Goal: Navigation & Orientation: Understand site structure

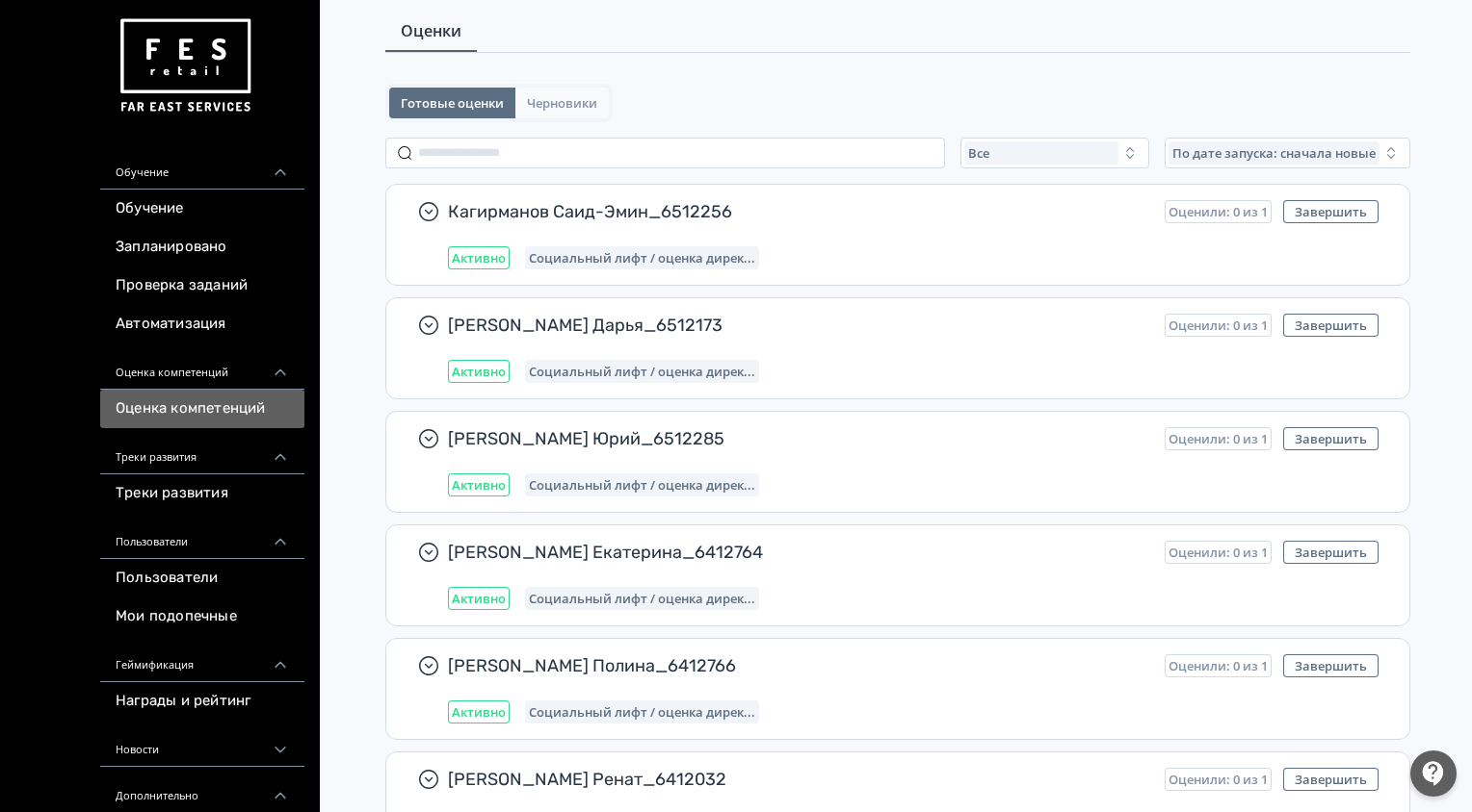
scroll to position [64, 0]
click at [552, 104] on span "Черновики" at bounding box center [562, 102] width 70 height 15
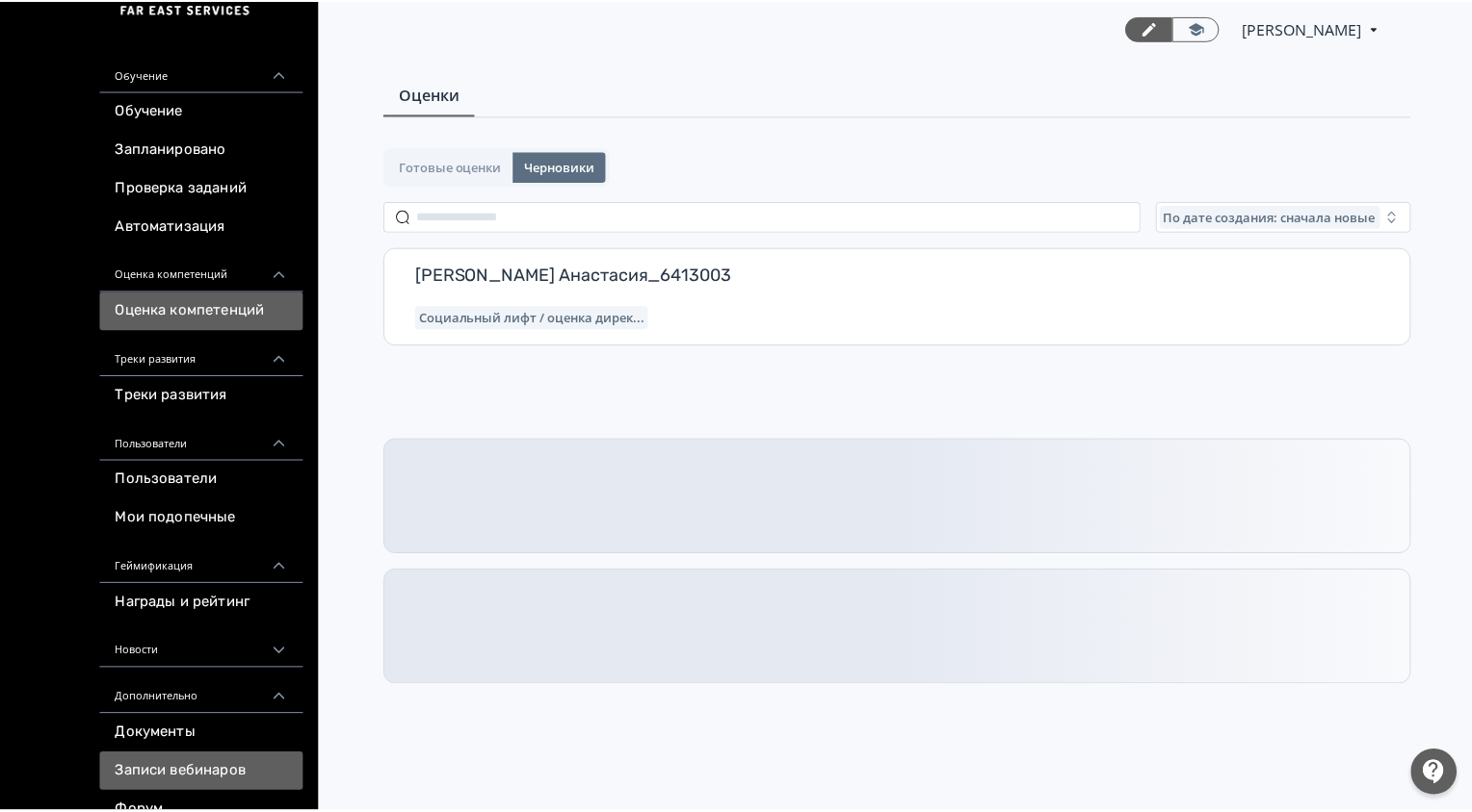
scroll to position [0, 0]
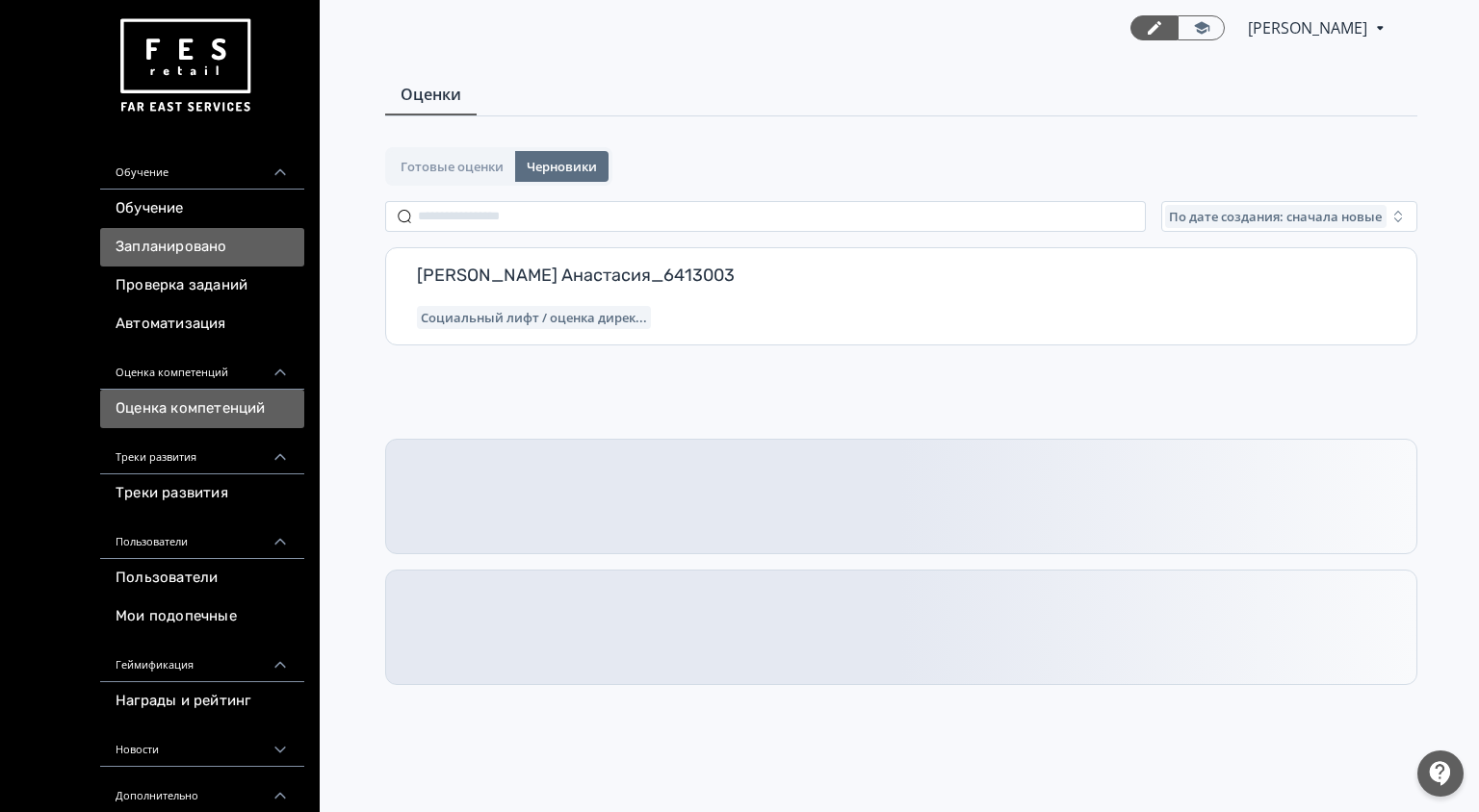
click at [220, 247] on link "Запланировано" at bounding box center [202, 247] width 204 height 39
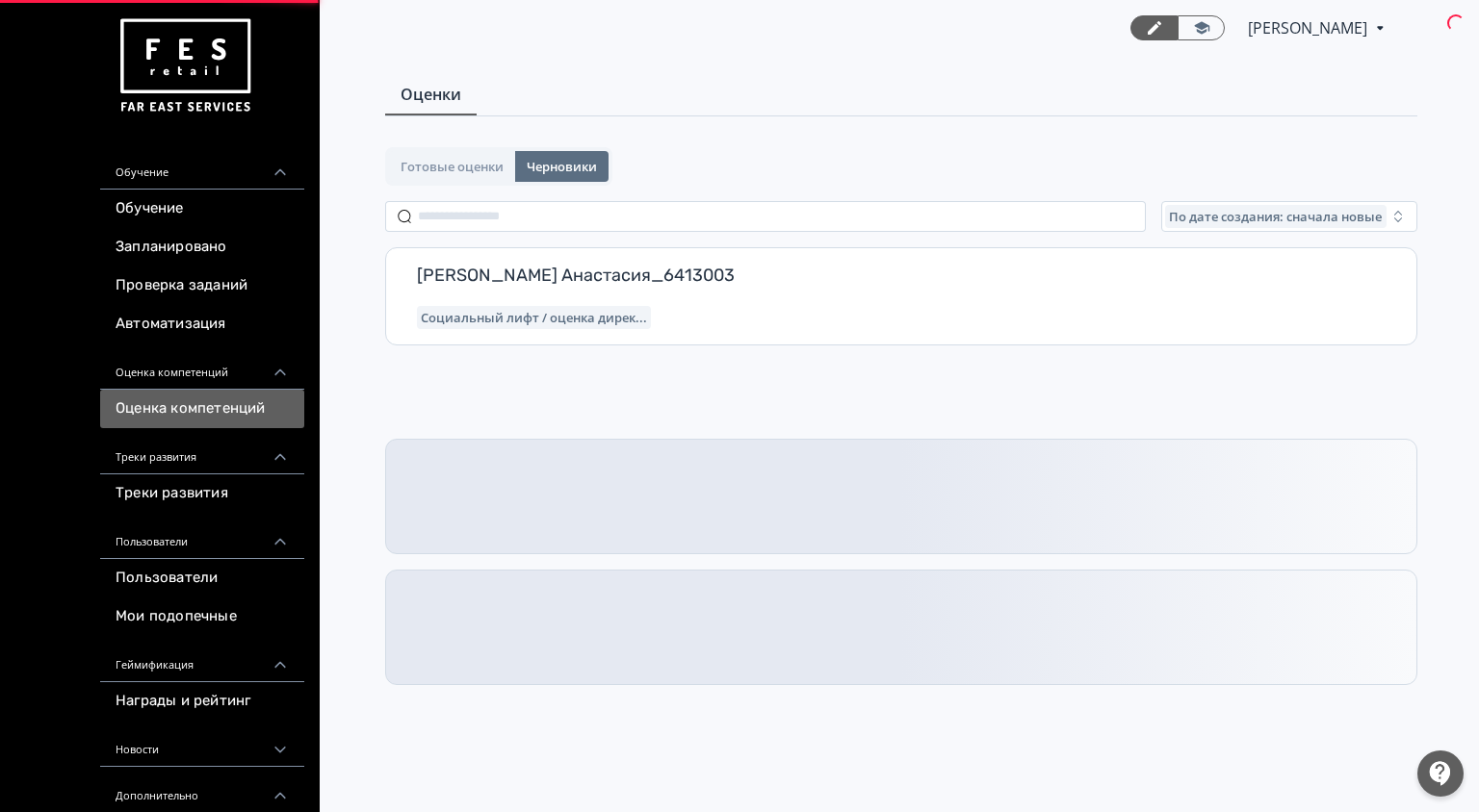
click at [220, 247] on link "Запланировано" at bounding box center [202, 247] width 204 height 39
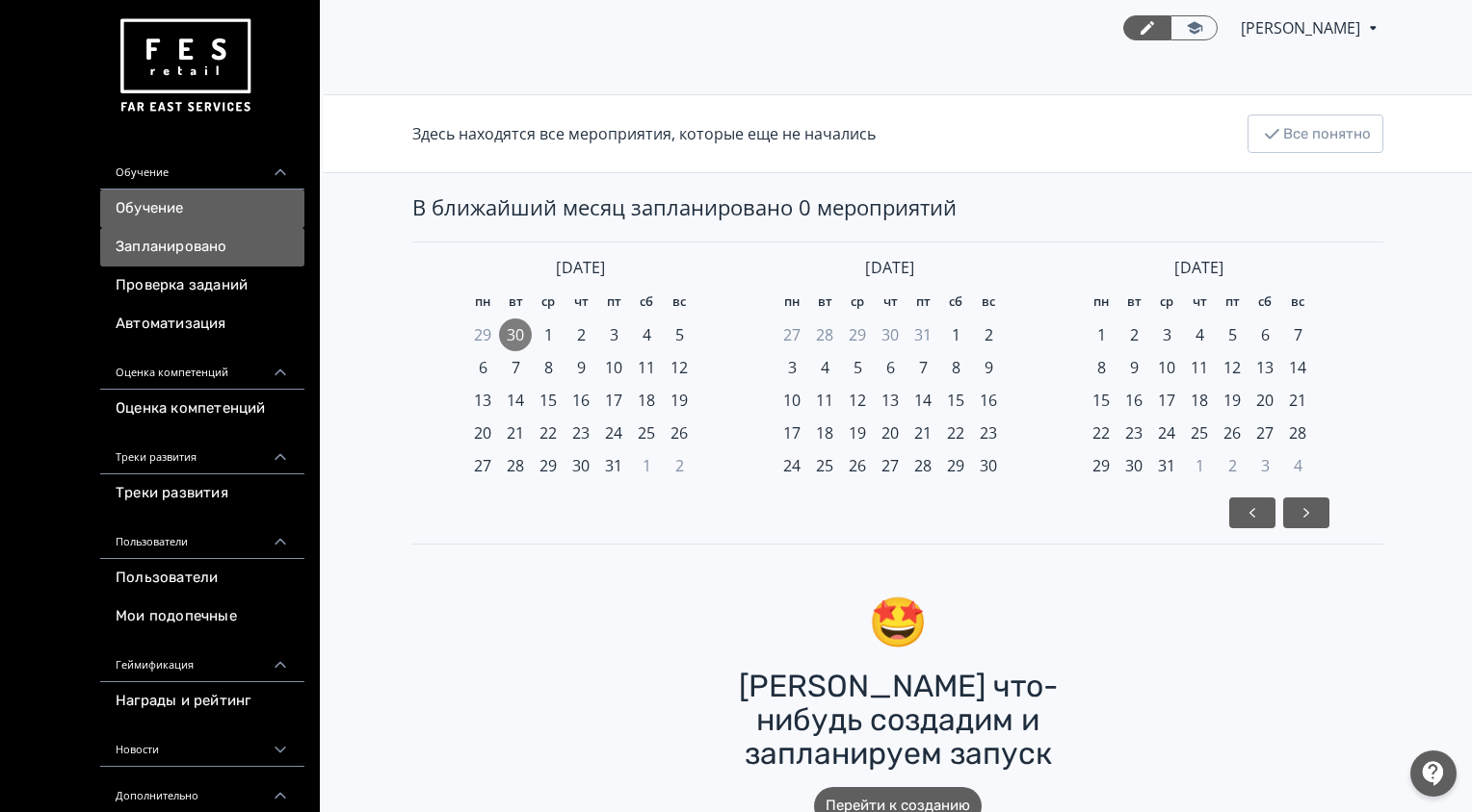
click at [209, 207] on link "Обучение" at bounding box center [202, 209] width 204 height 39
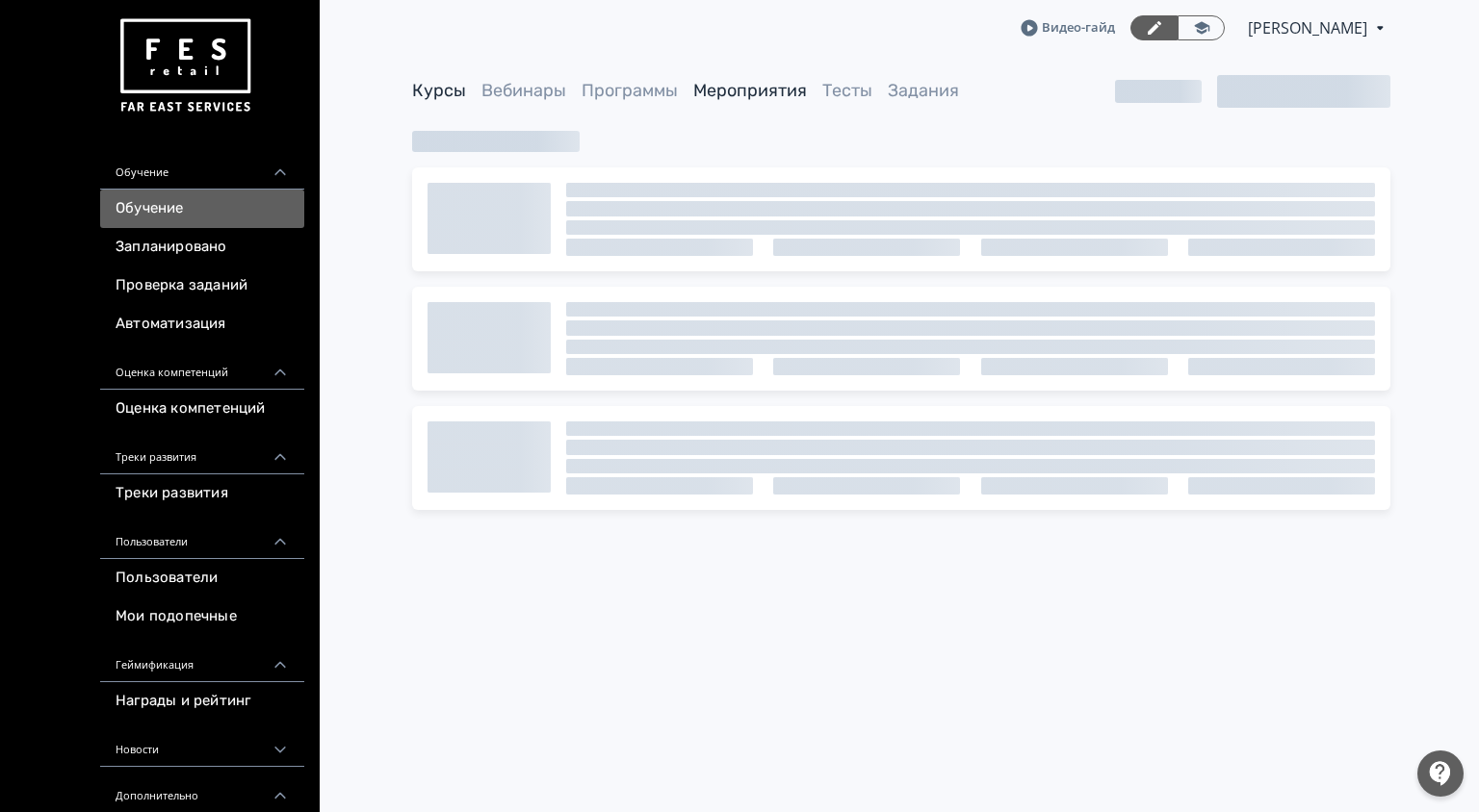
click at [770, 86] on link "Мероприятия" at bounding box center [750, 90] width 114 height 21
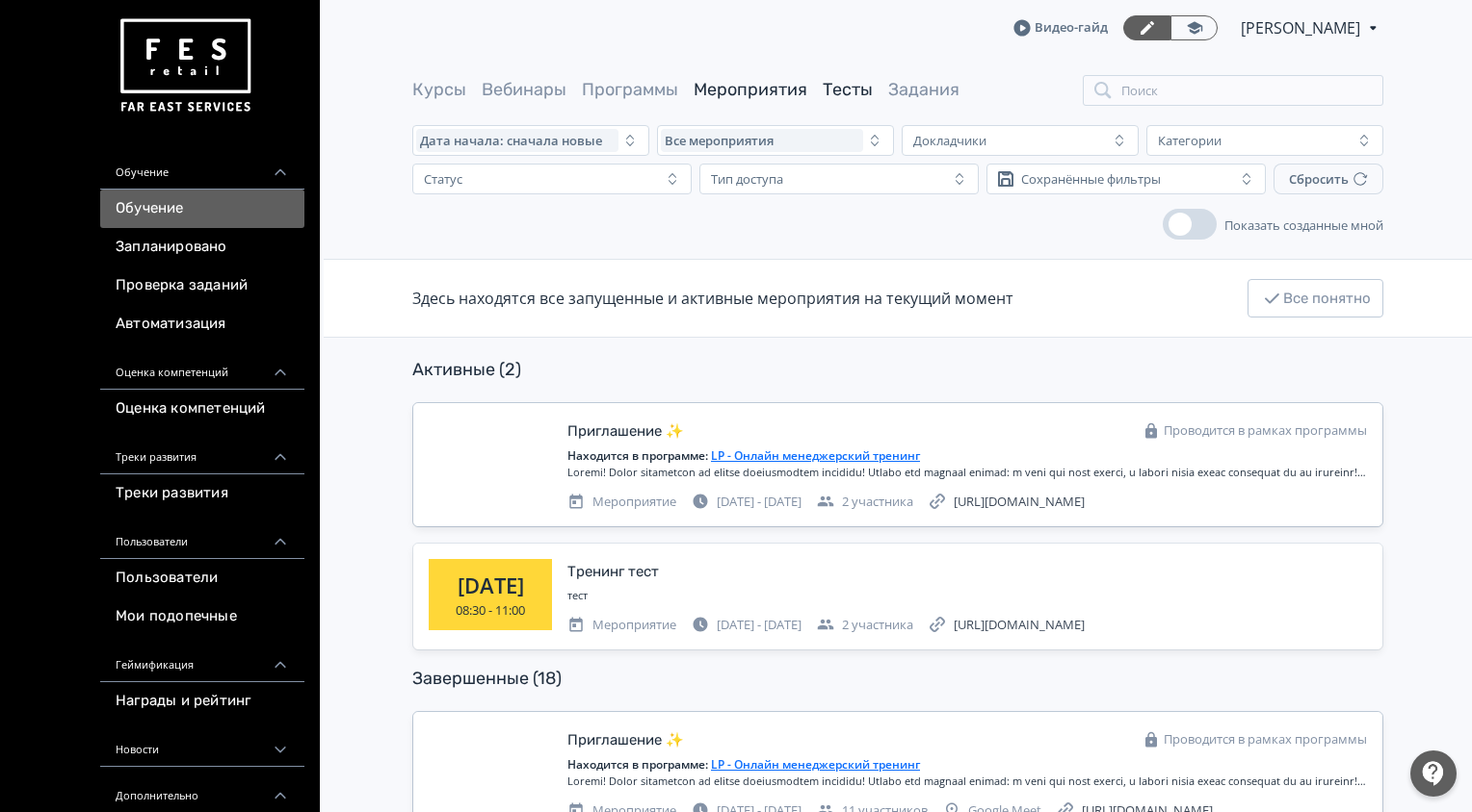
click at [854, 93] on link "Тесты" at bounding box center [847, 89] width 50 height 21
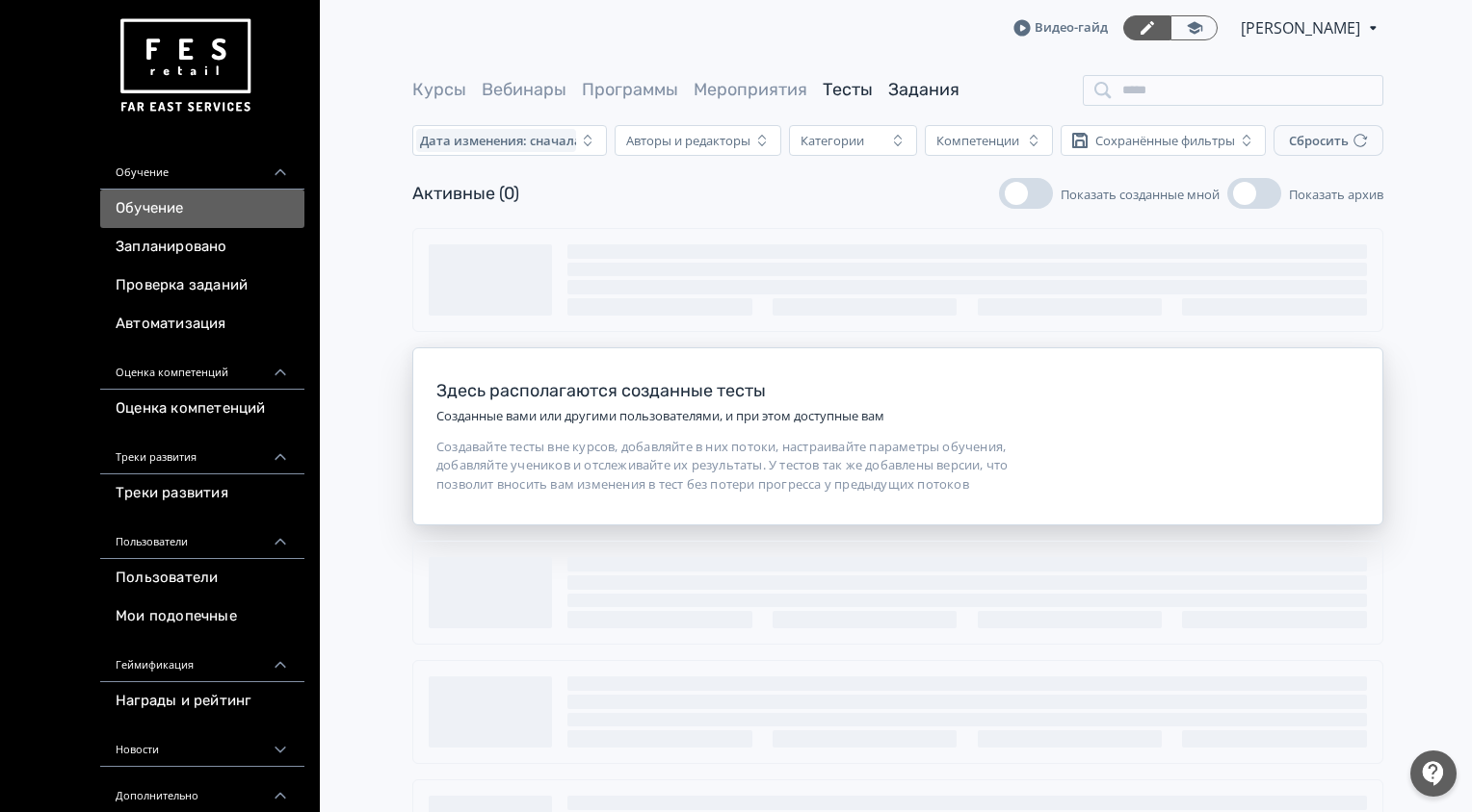
click at [920, 88] on link "Задания" at bounding box center [923, 89] width 71 height 21
click at [626, 101] on span "Программы" at bounding box center [630, 90] width 96 height 24
click at [609, 95] on link "Программы" at bounding box center [630, 89] width 96 height 21
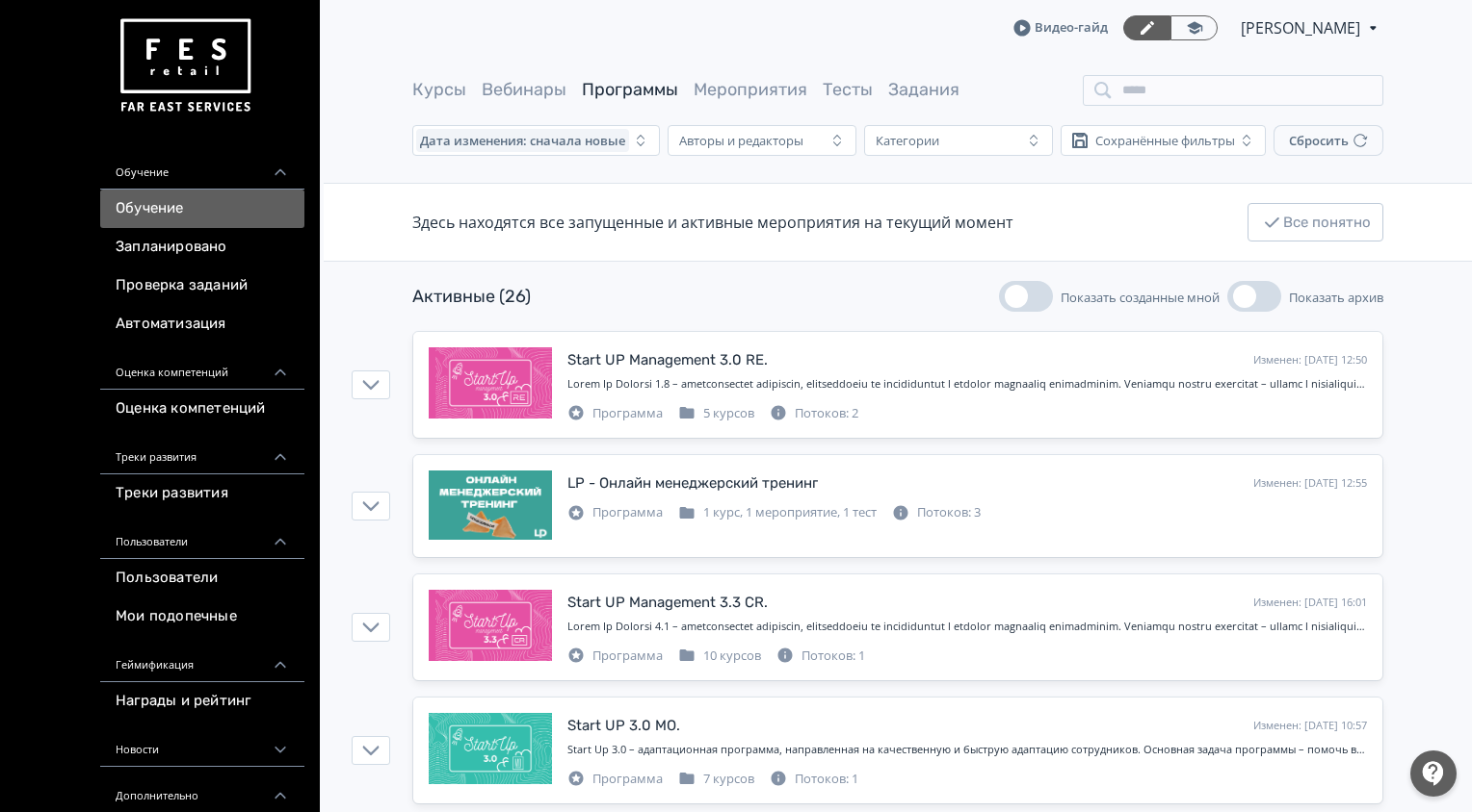
click at [455, 93] on link "Курсы" at bounding box center [440, 89] width 54 height 21
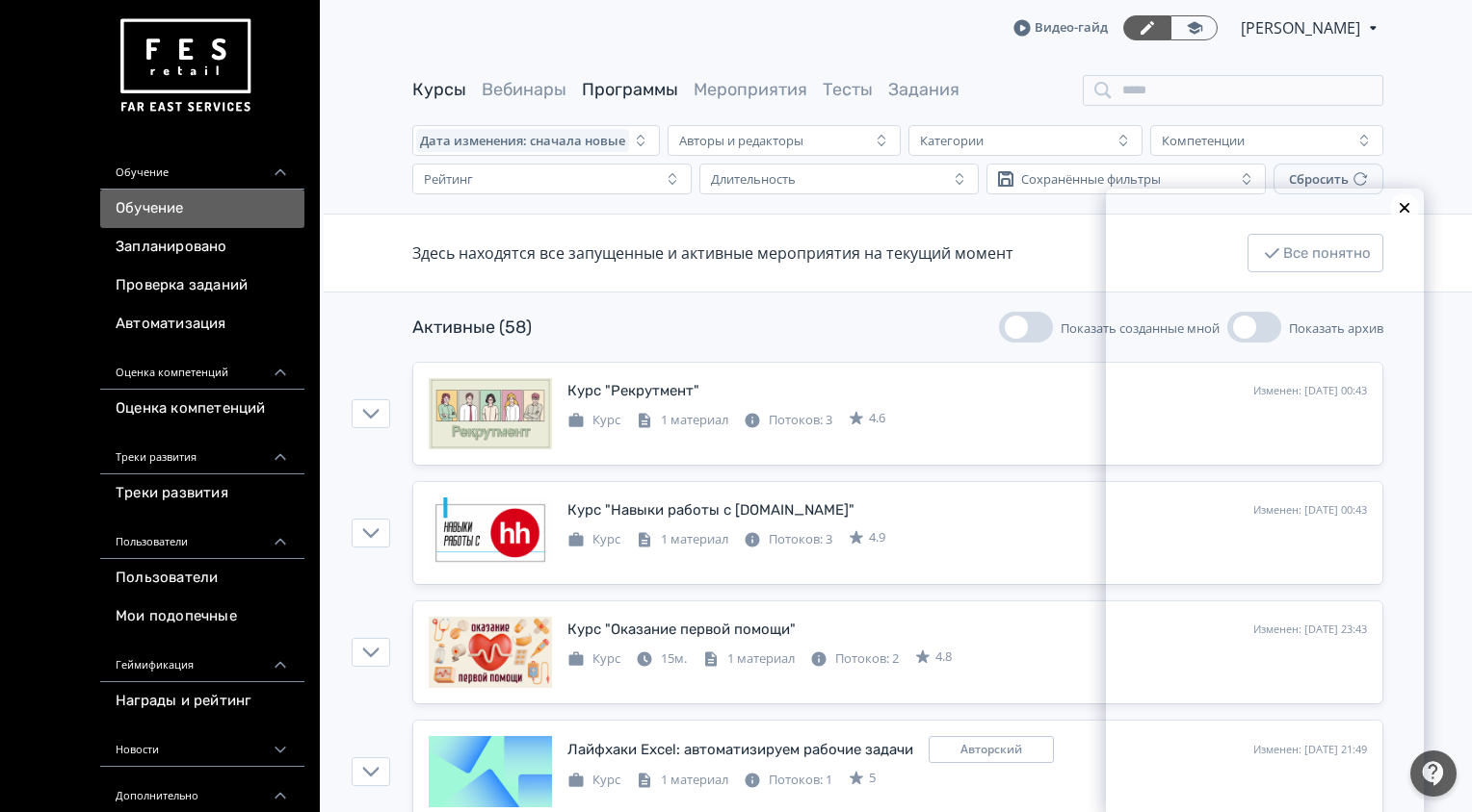
click at [630, 88] on link "Программы" at bounding box center [630, 89] width 96 height 21
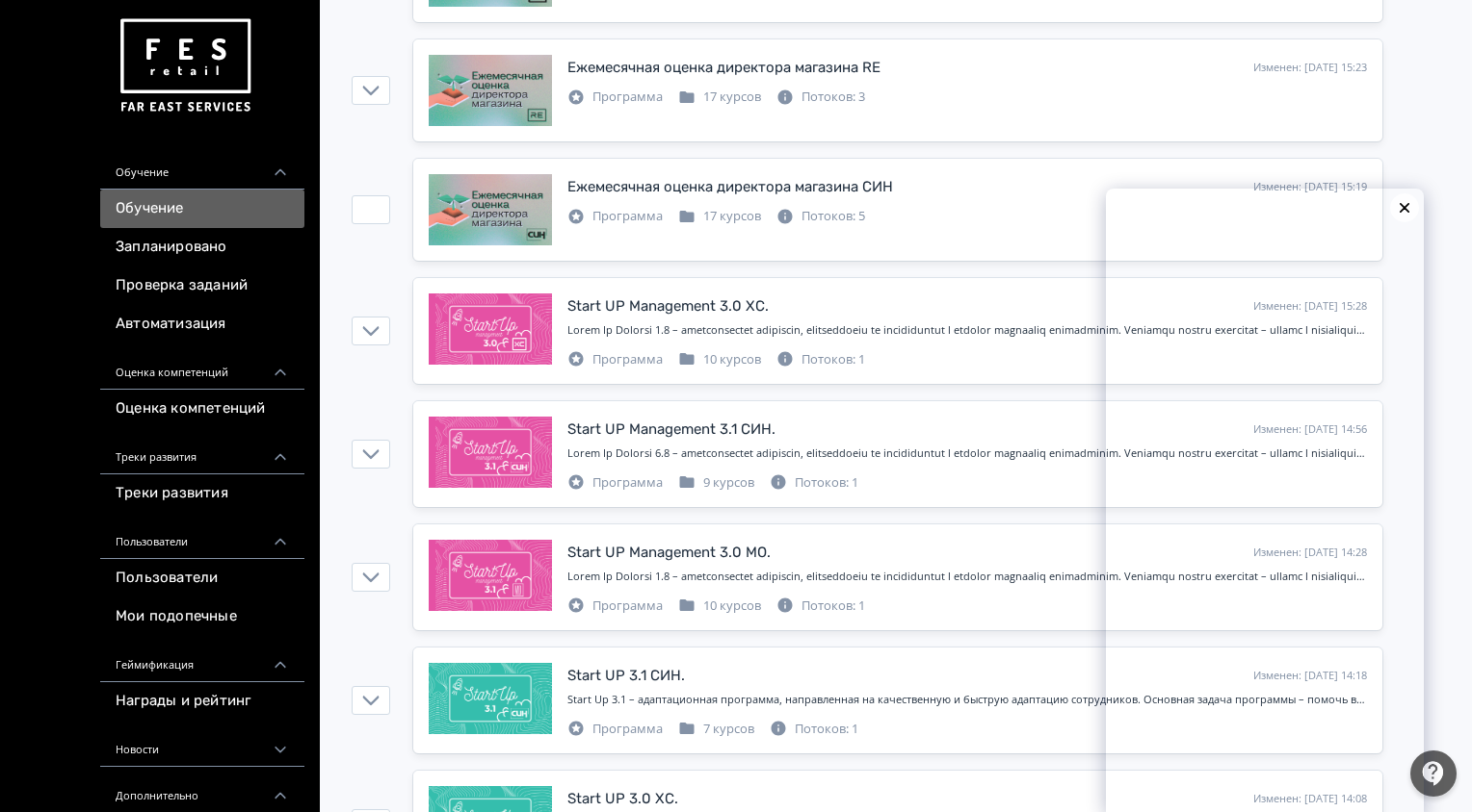
scroll to position [1862, 0]
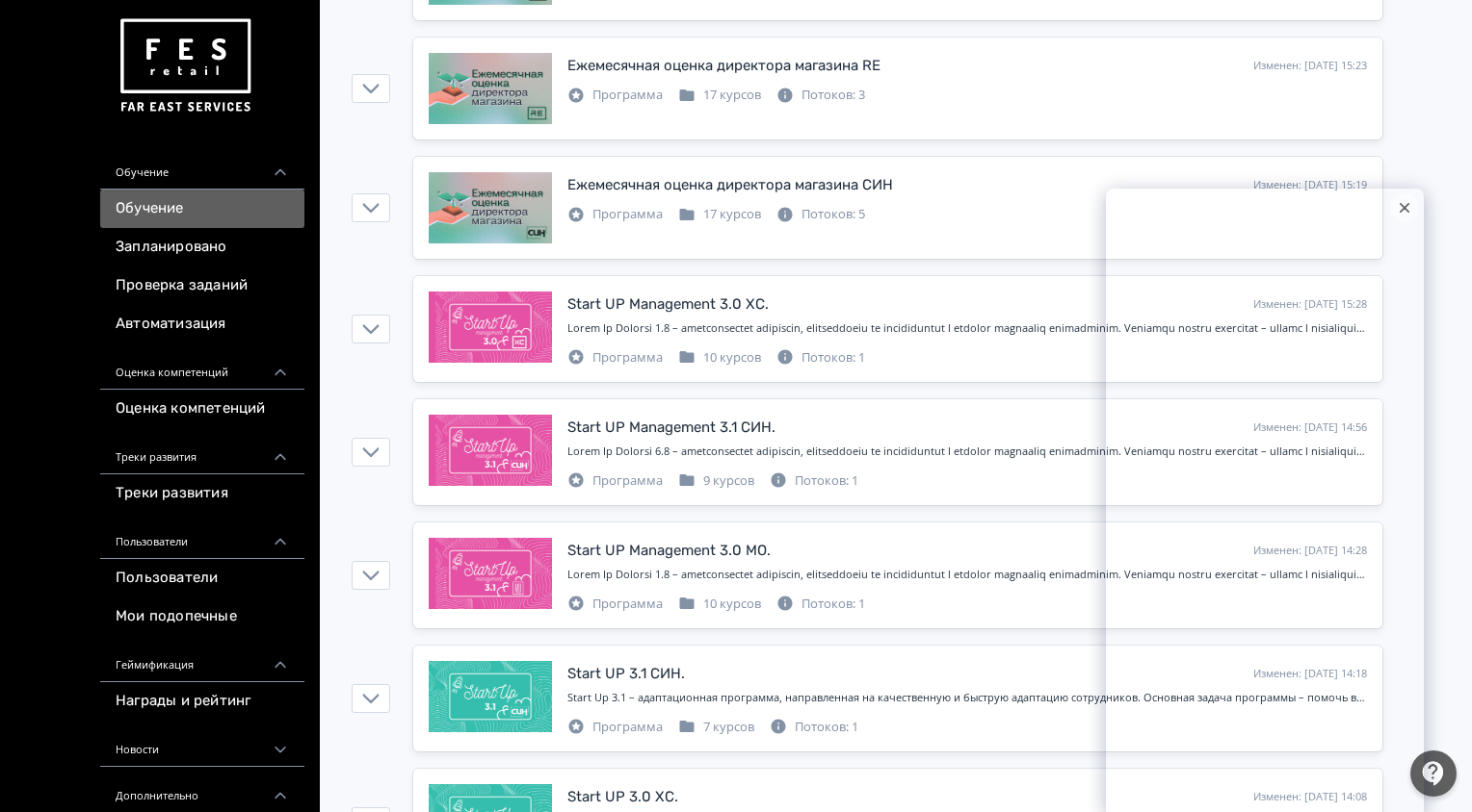
click at [1406, 206] on icon at bounding box center [1404, 208] width 8 height 8
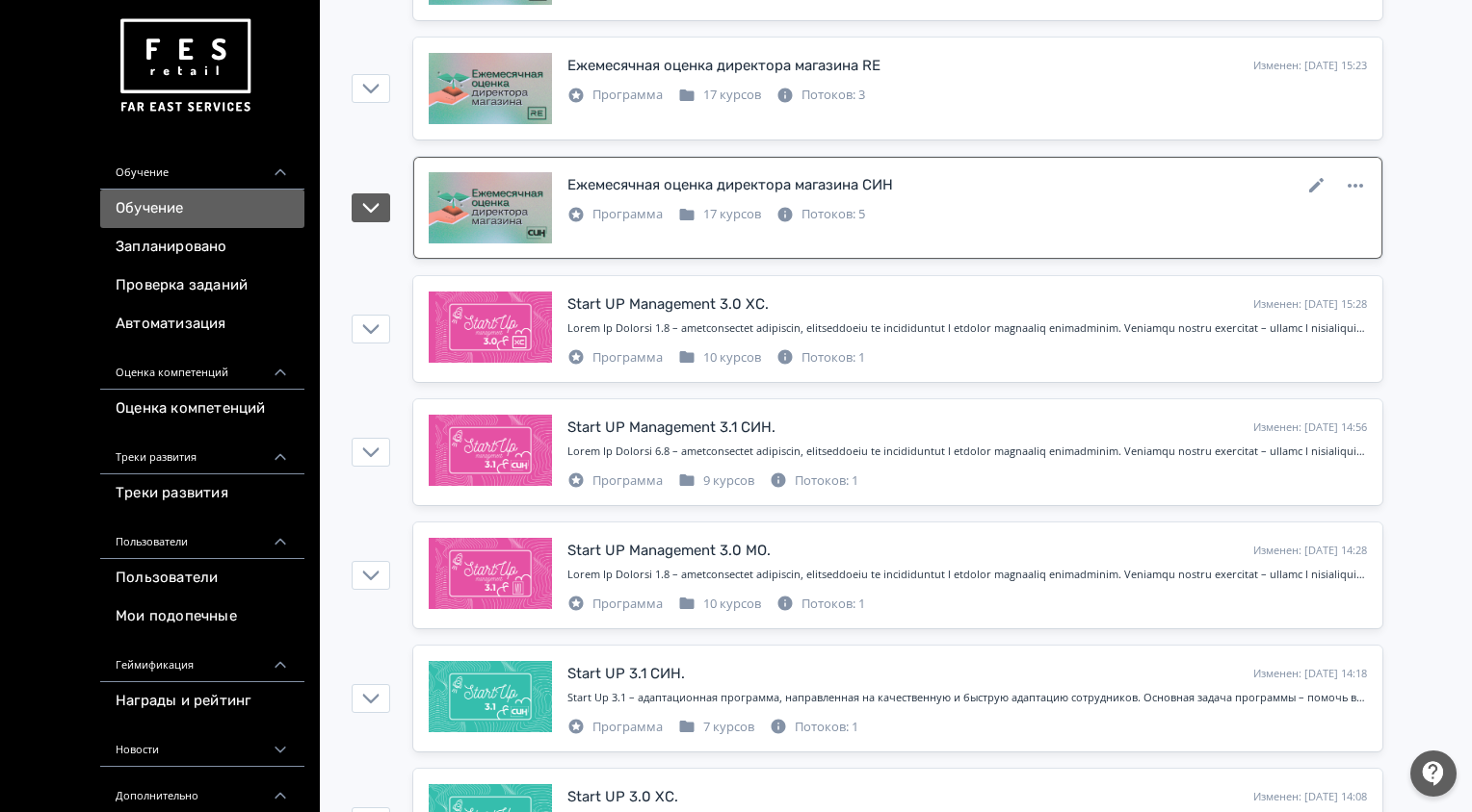
click at [1093, 215] on div "Программа 17 курсов Потоков: 5" at bounding box center [967, 212] width 799 height 23
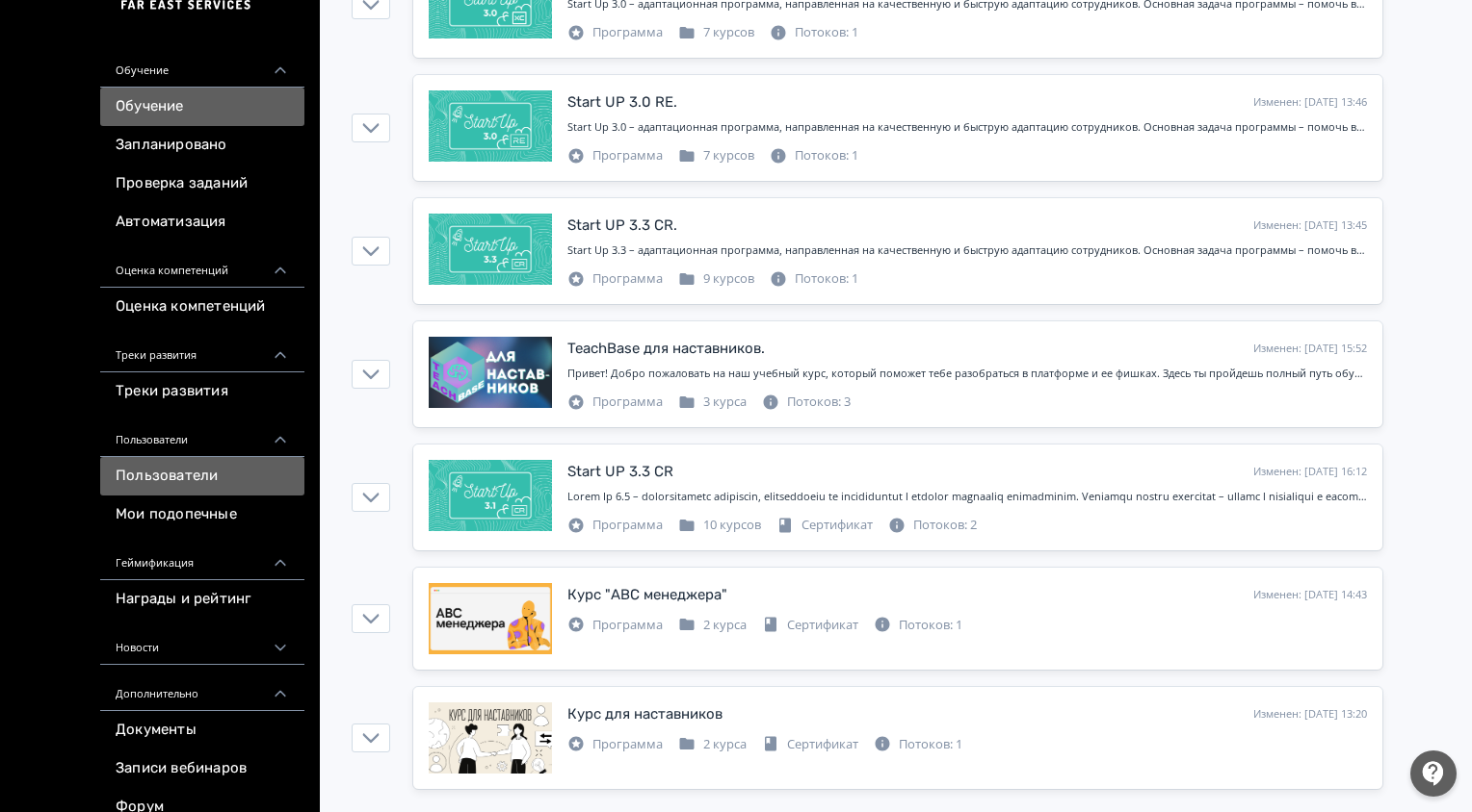
scroll to position [102, 0]
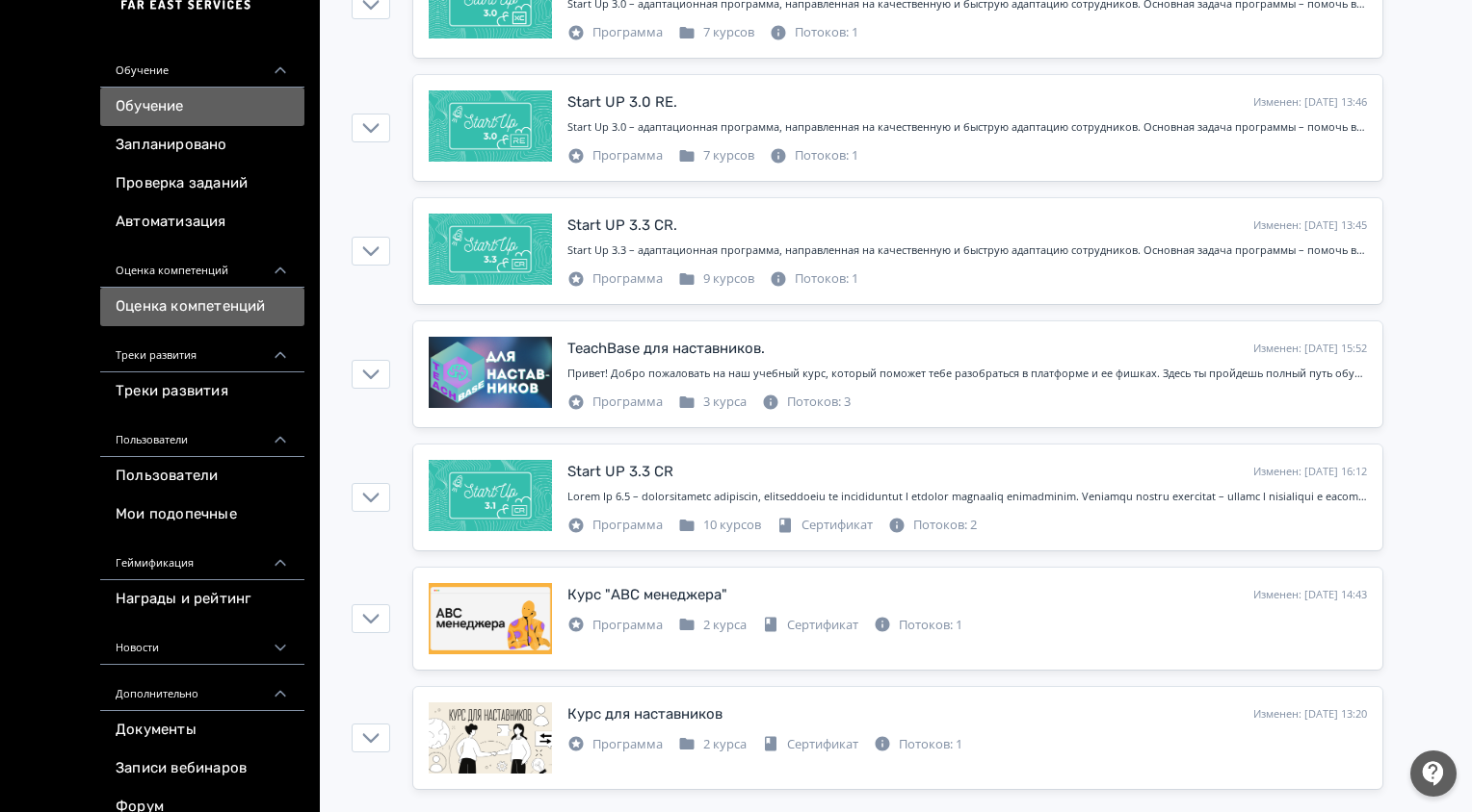
click at [206, 301] on link "Оценка компетенций" at bounding box center [202, 307] width 204 height 39
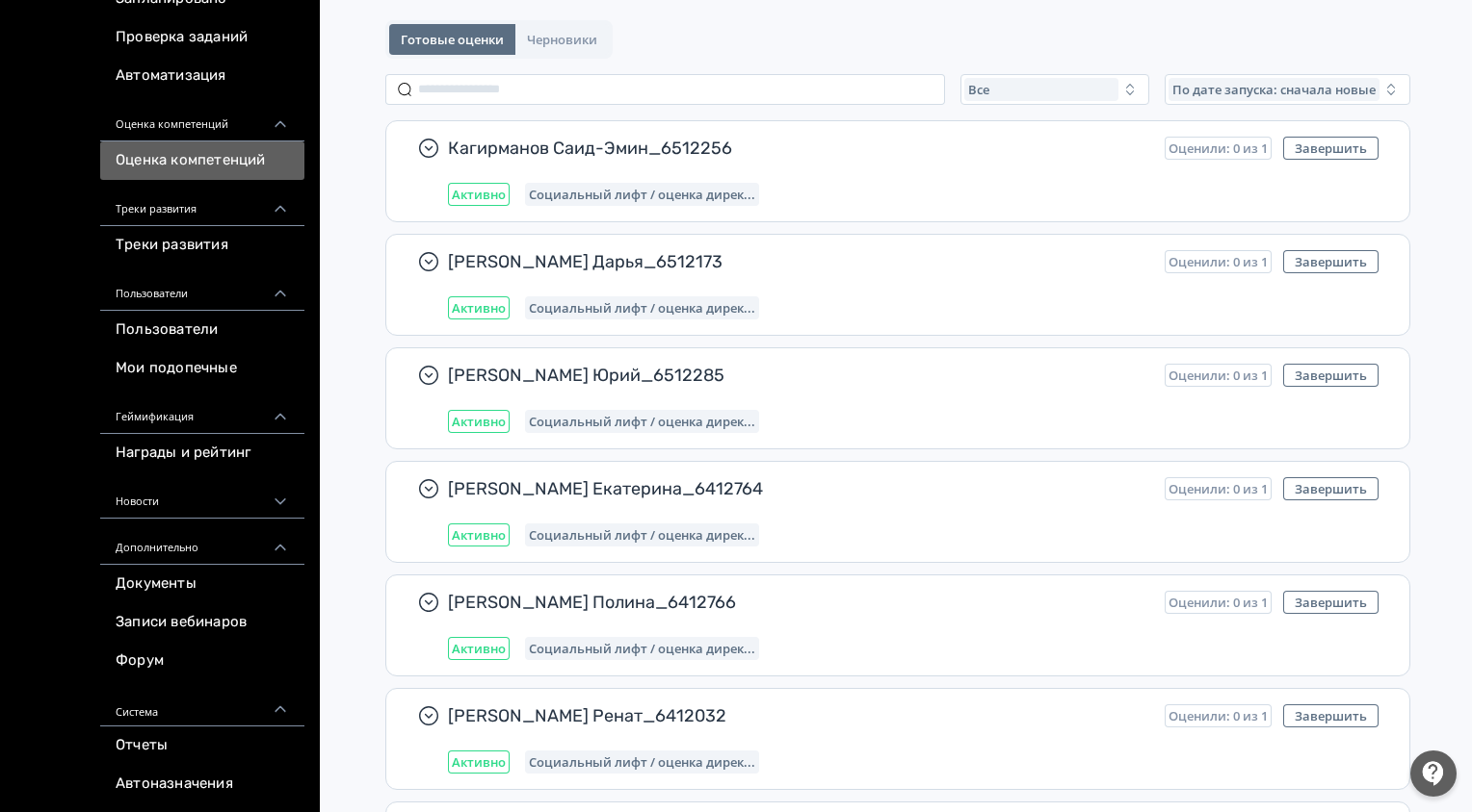
scroll to position [141, 0]
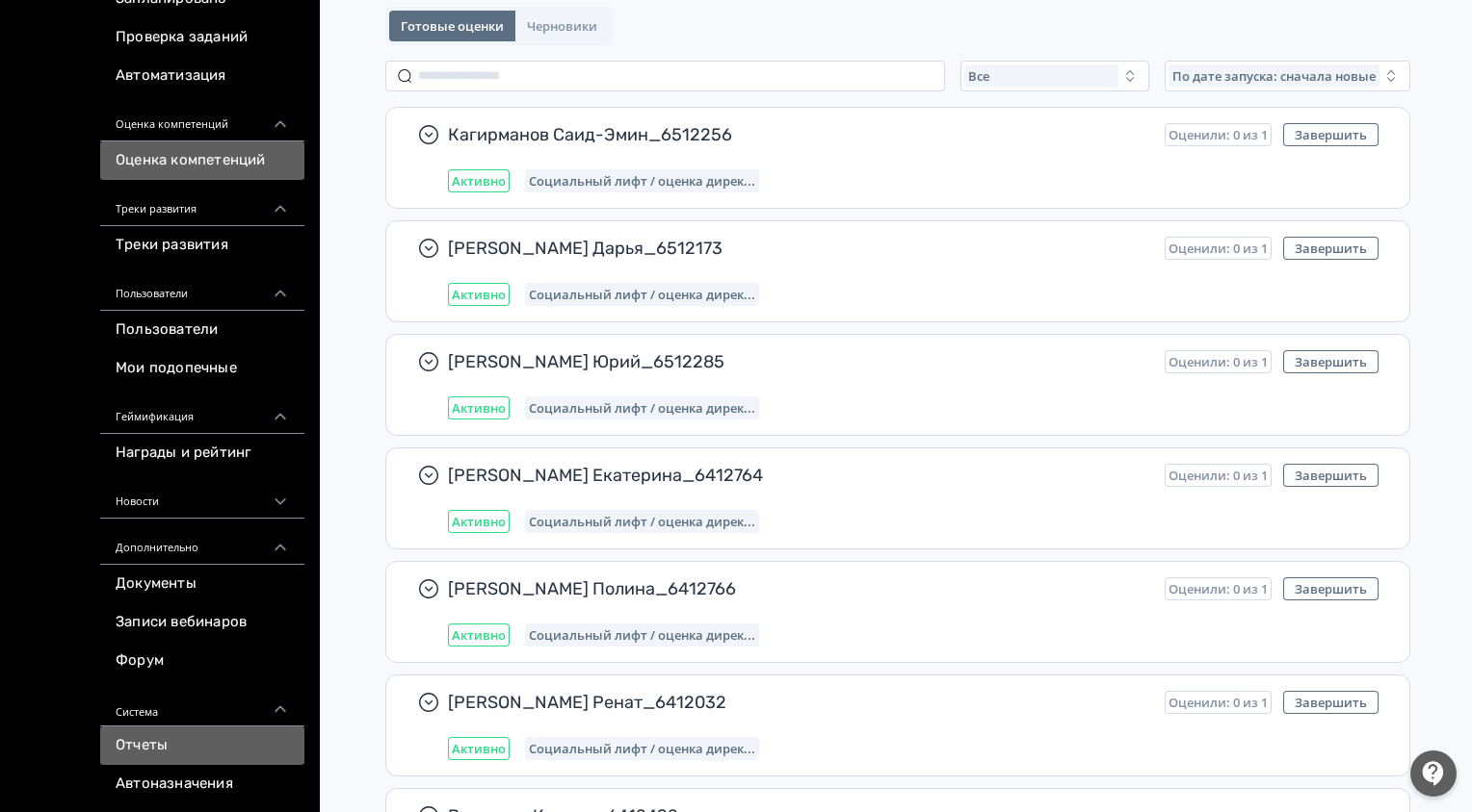
click at [195, 734] on link "Отчеты" at bounding box center [202, 746] width 204 height 39
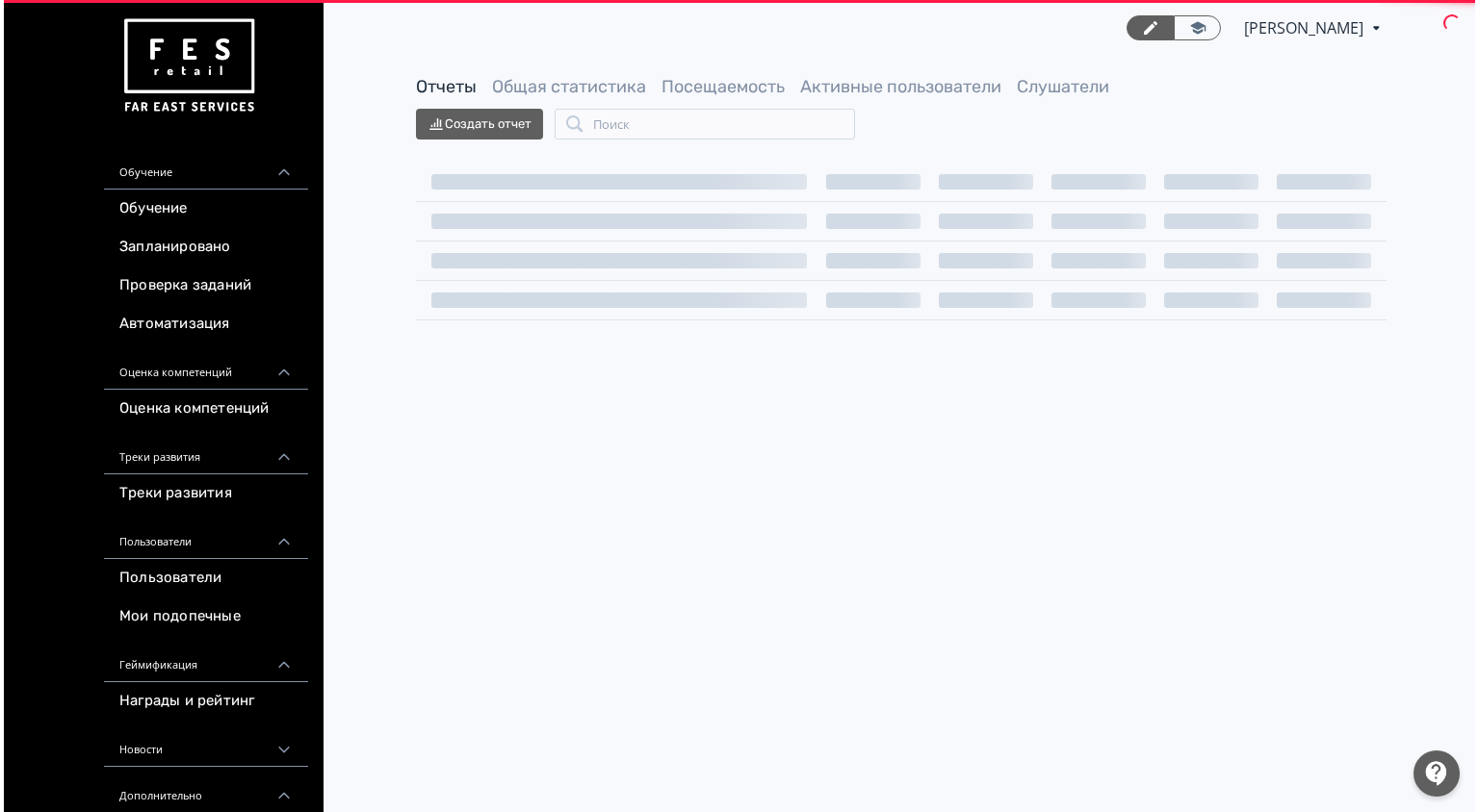
scroll to position [0, 0]
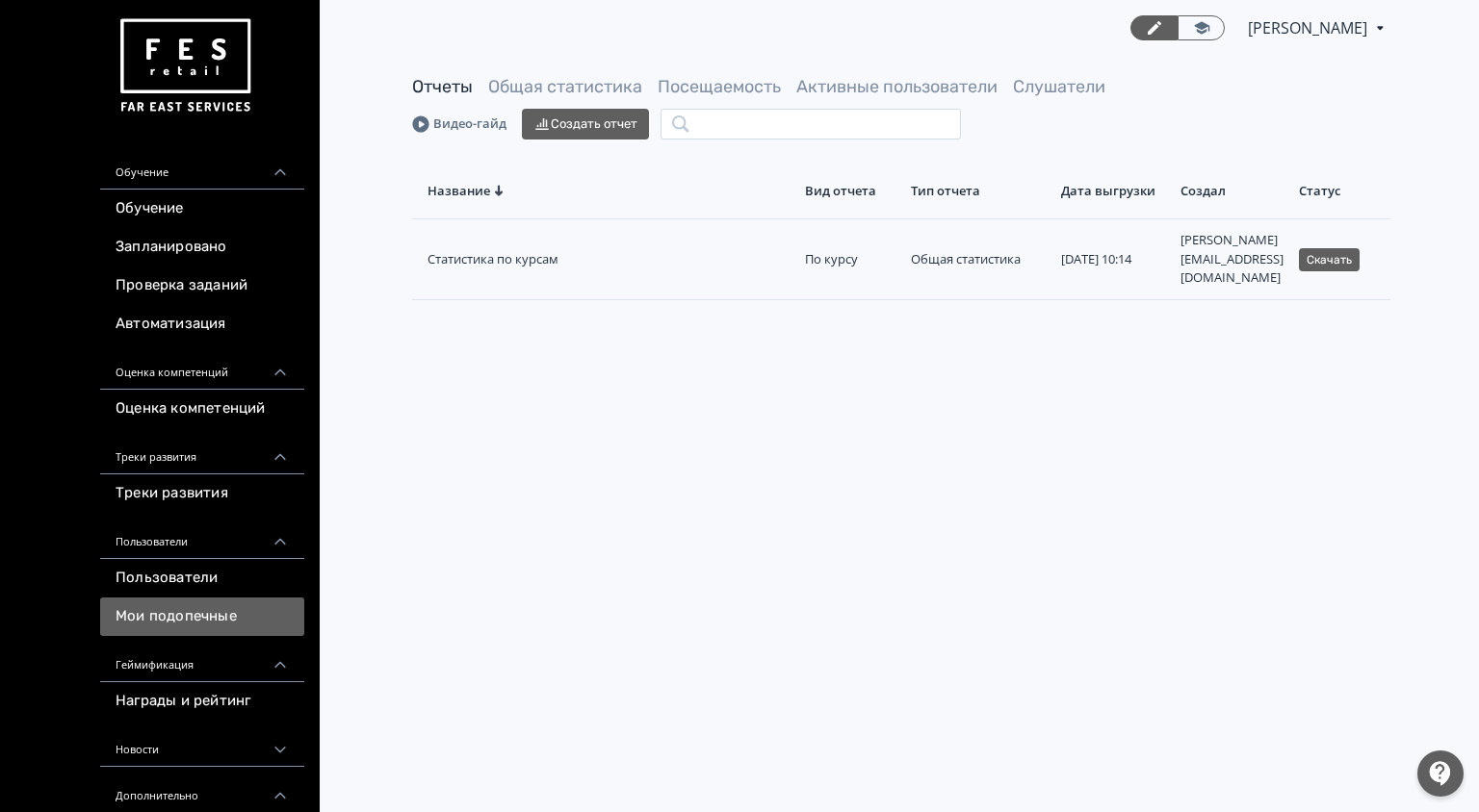
click at [205, 607] on link "Мои подопечные" at bounding box center [202, 617] width 204 height 39
